Goal: Navigation & Orientation: Find specific page/section

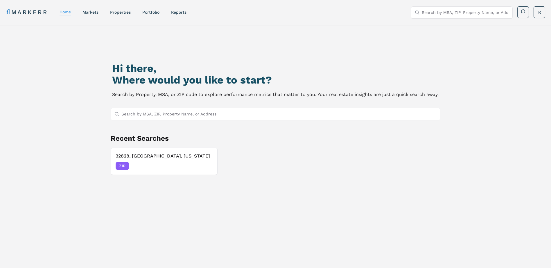
scroll to position [29, 0]
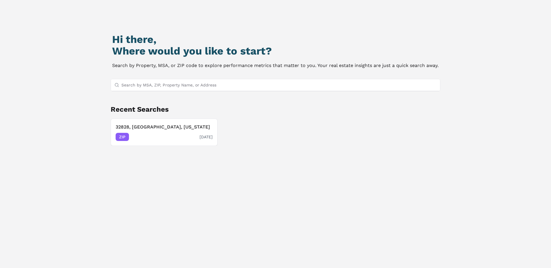
click at [121, 136] on span "ZIP" at bounding box center [122, 137] width 13 height 8
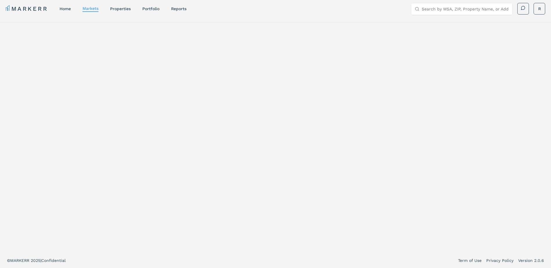
scroll to position [3, 0]
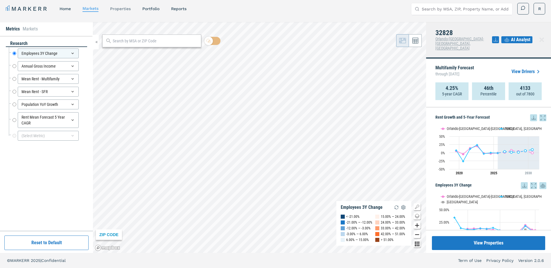
click at [118, 7] on link "properties" at bounding box center [120, 8] width 21 height 5
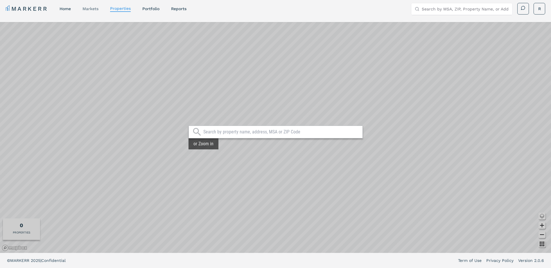
click at [89, 7] on link "markets" at bounding box center [90, 8] width 16 height 5
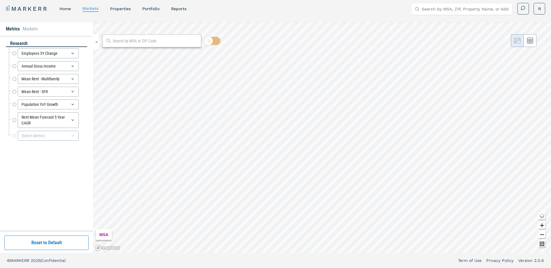
radio input "true"
click at [164, 6] on nav "MARKERR home markets properties Portfolio reports" at bounding box center [96, 9] width 181 height 8
click at [148, 11] on div "Portfolio" at bounding box center [150, 9] width 17 height 6
click at [149, 10] on link "Portfolio" at bounding box center [150, 8] width 17 height 5
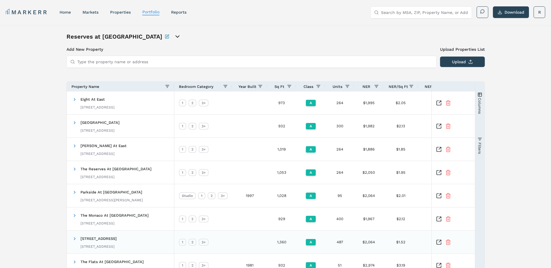
scroll to position [45, 0]
